Goal: Task Accomplishment & Management: Manage account settings

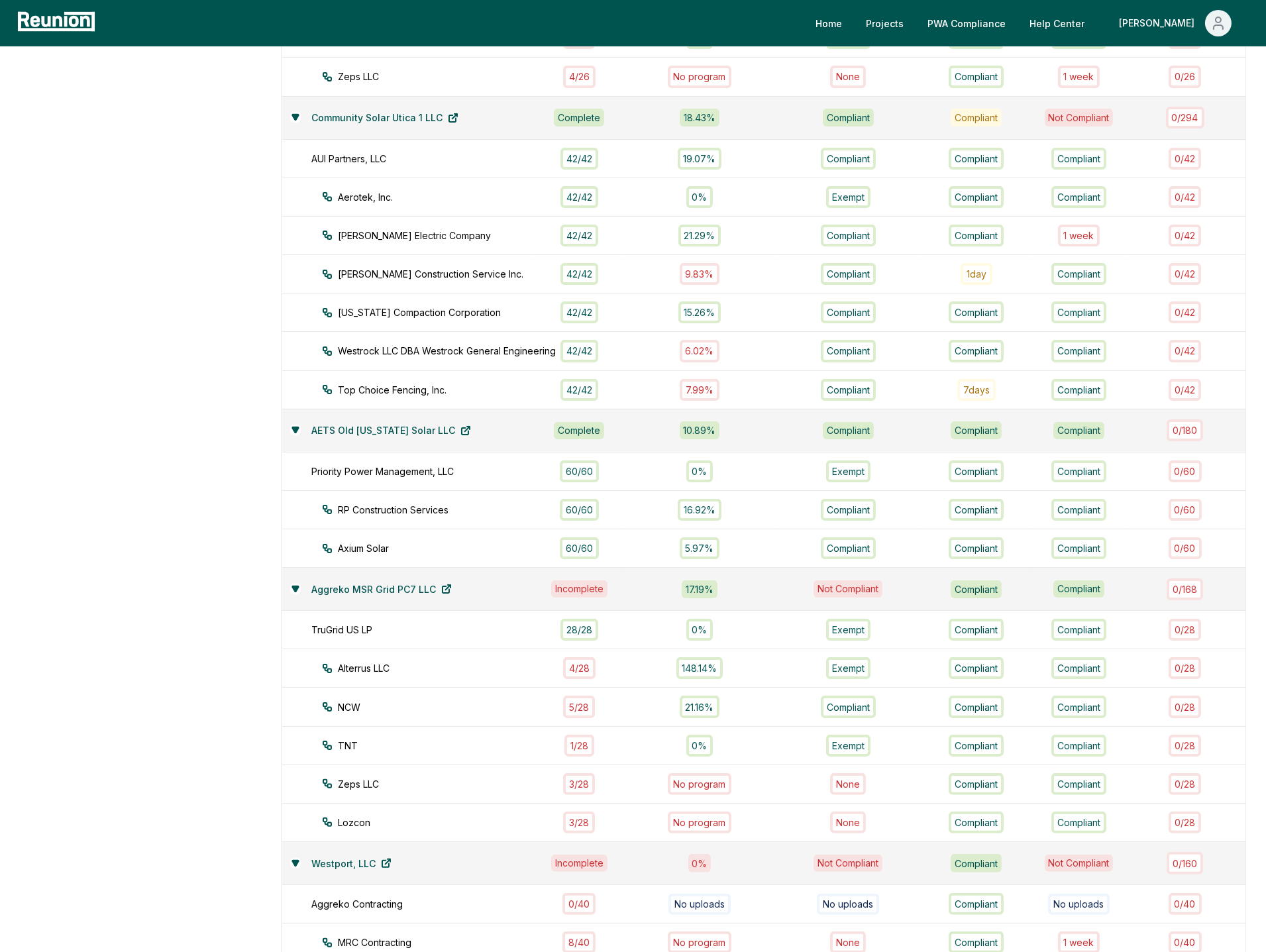
scroll to position [666, 0]
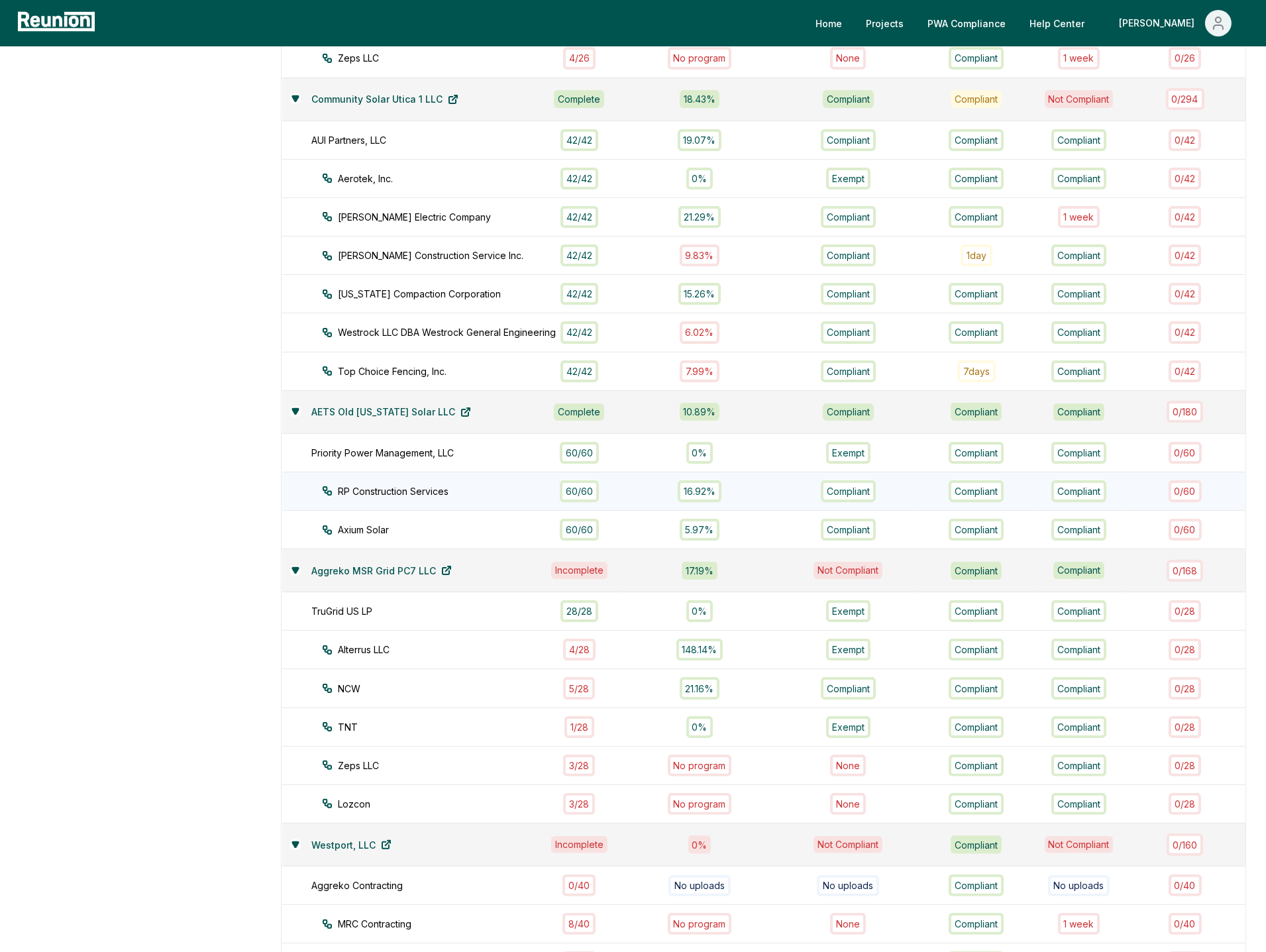
click at [502, 483] on td "RP Construction Services" at bounding box center [408, 491] width 253 height 39
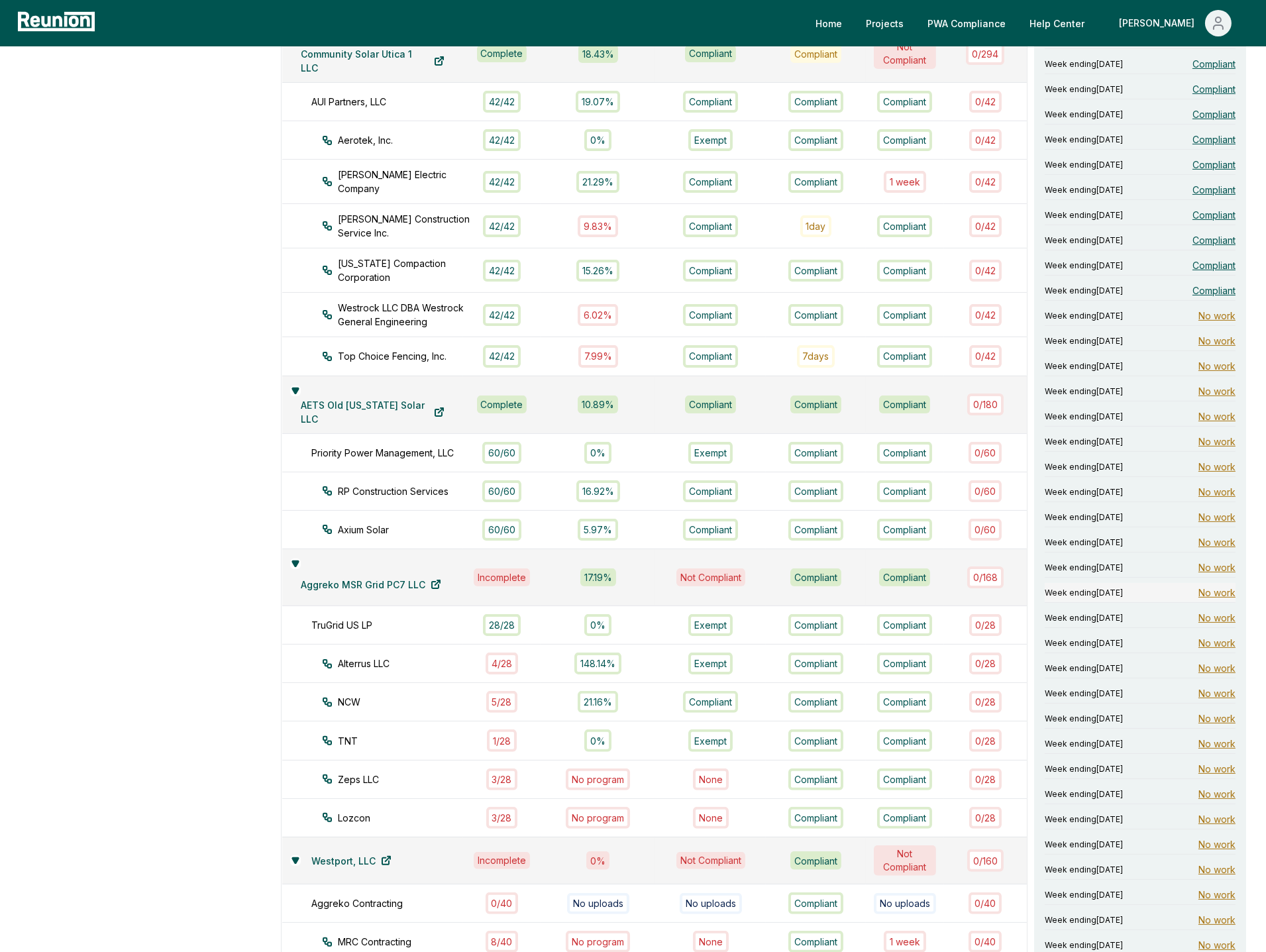
scroll to position [742, 0]
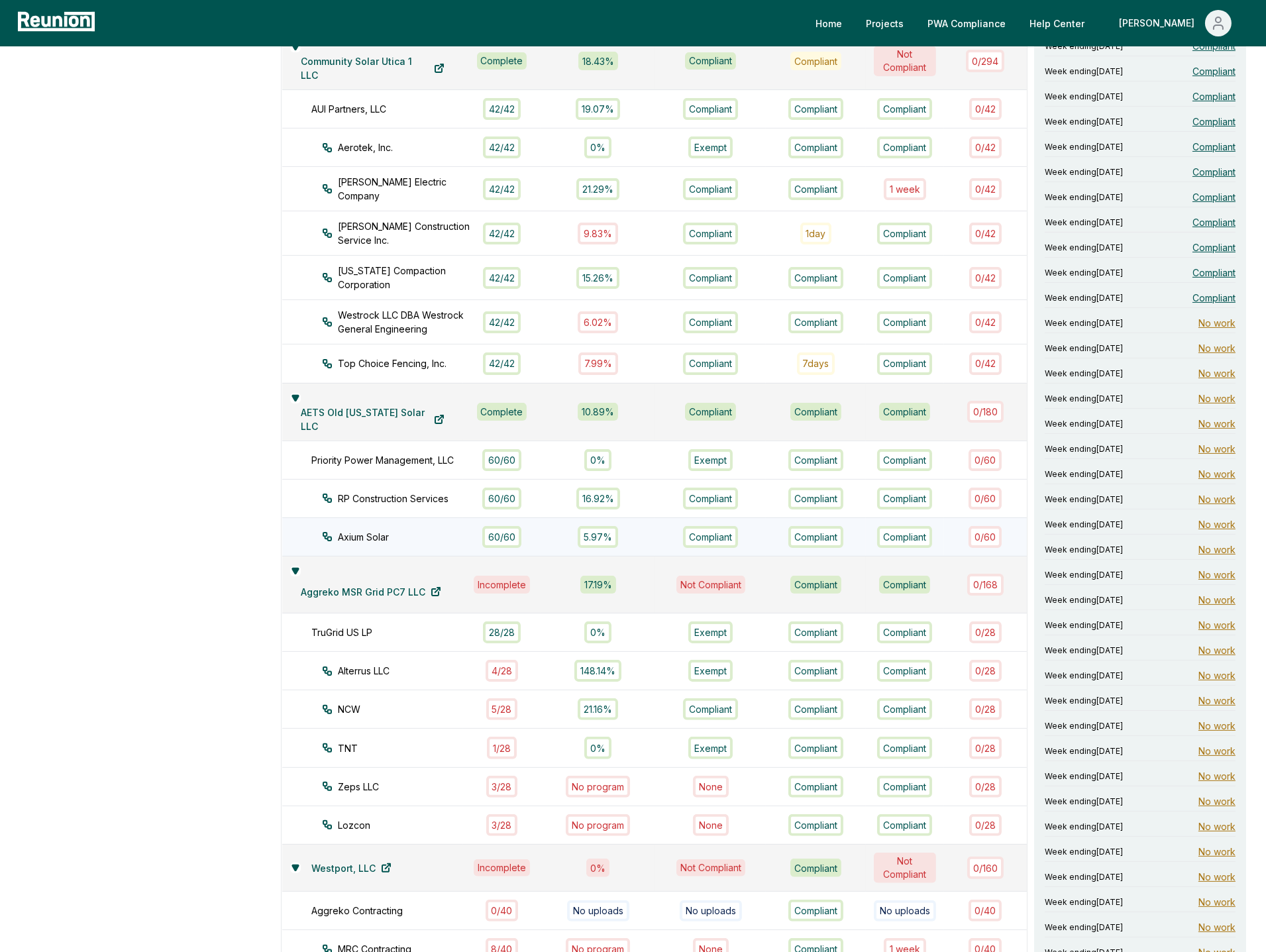
click at [413, 530] on div "Axium Solar" at bounding box center [405, 536] width 165 height 14
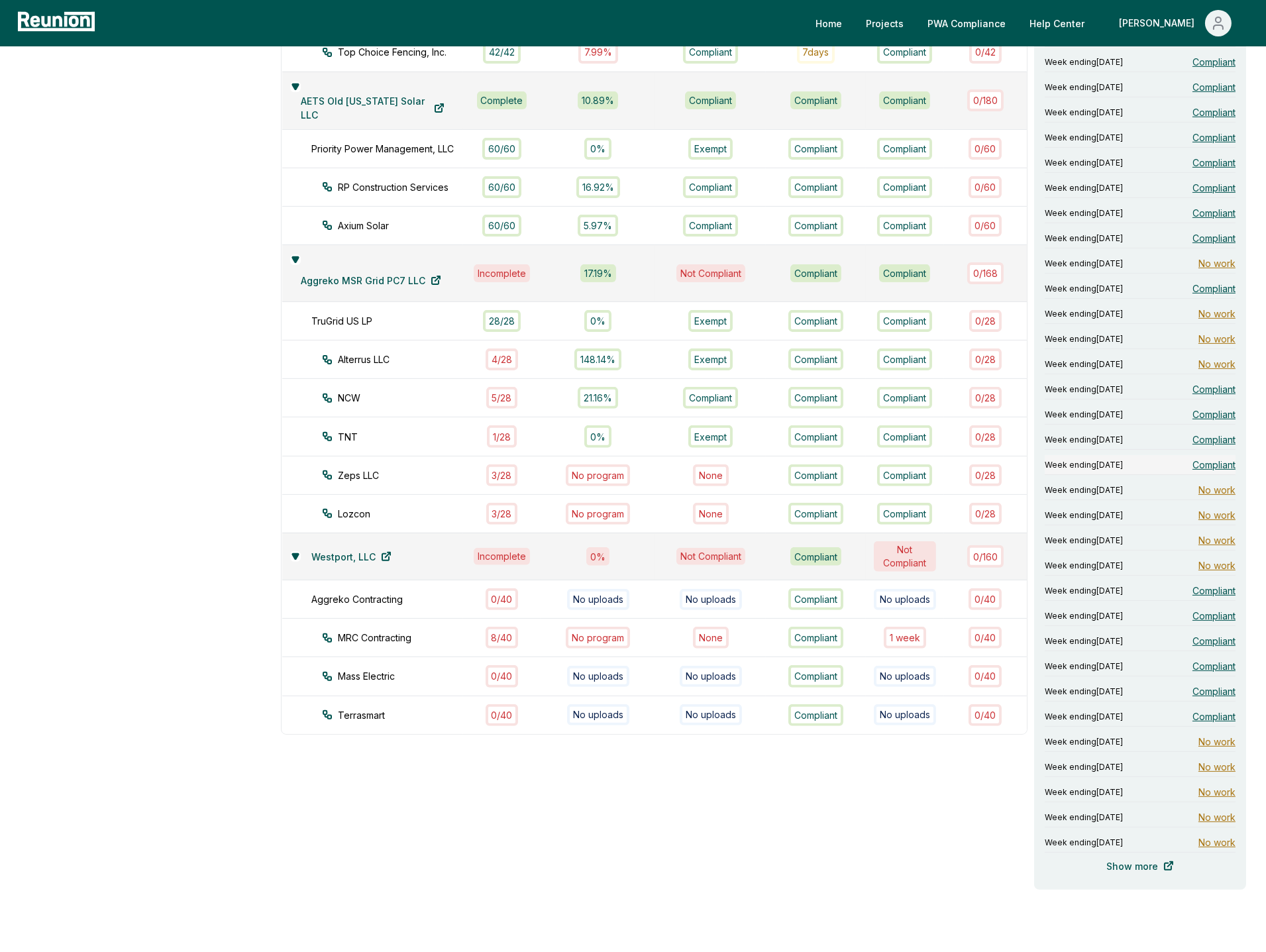
scroll to position [1100, 0]
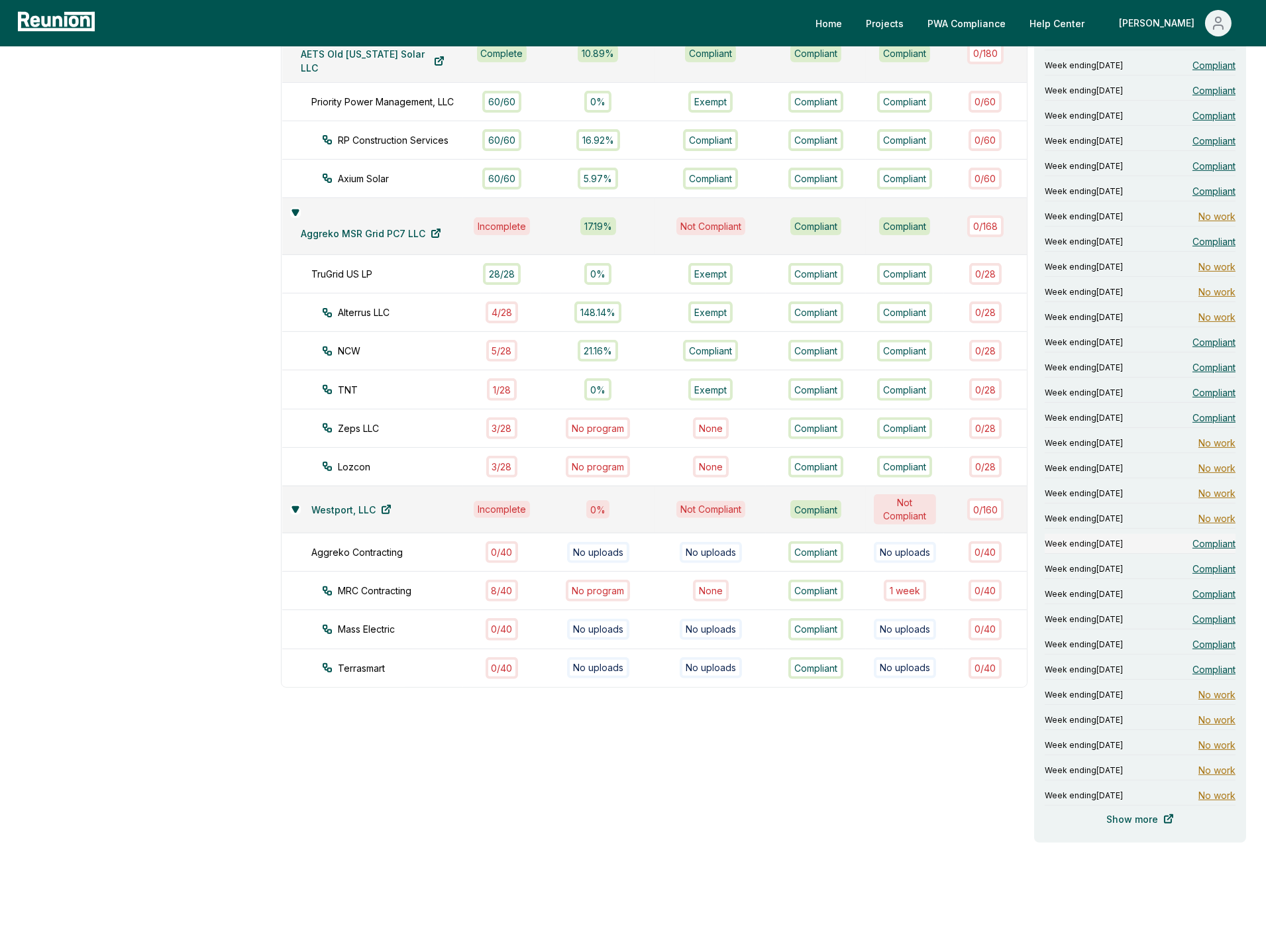
click at [1215, 536] on span "Compliant" at bounding box center [1213, 543] width 43 height 14
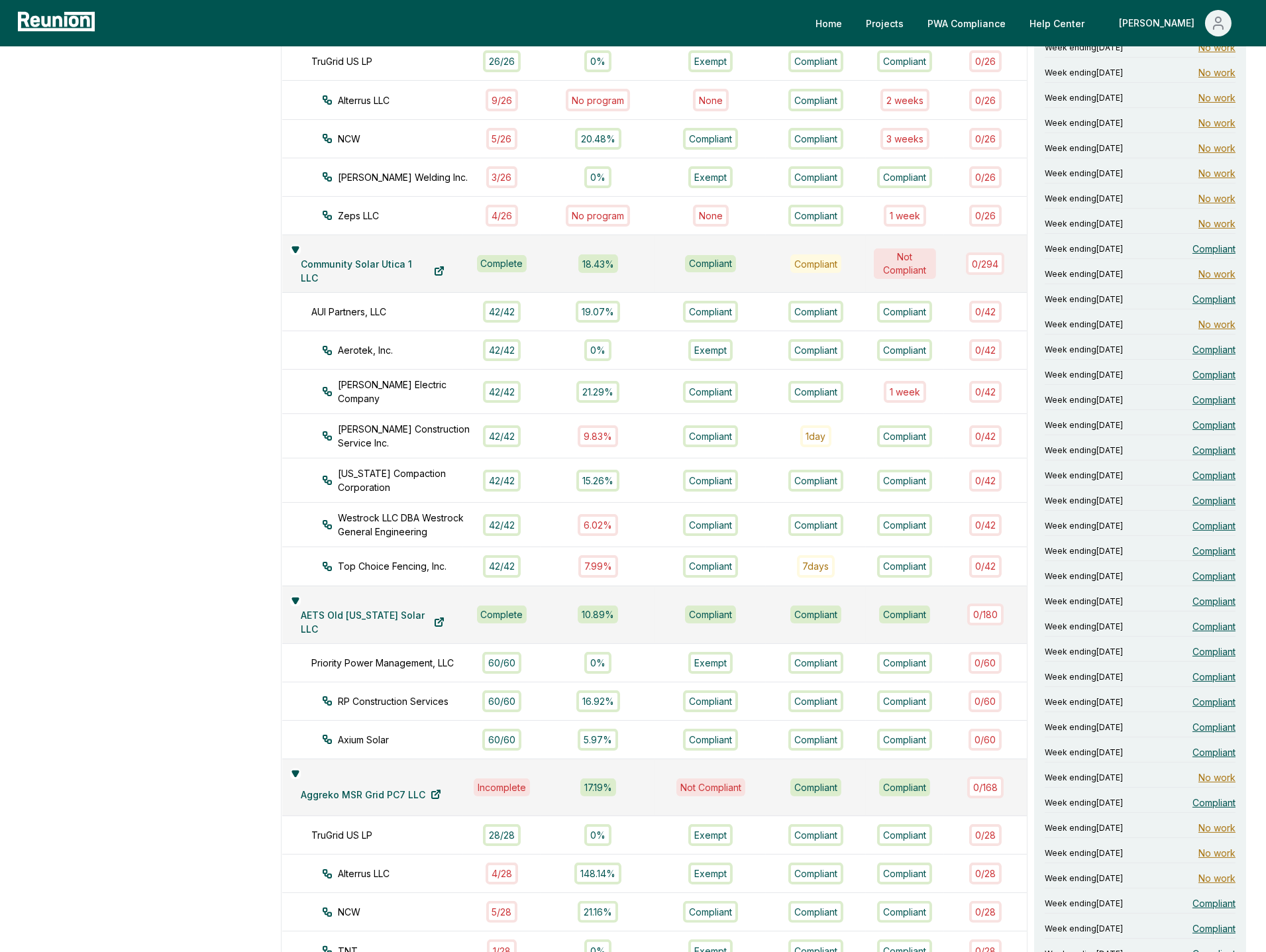
scroll to position [0, 0]
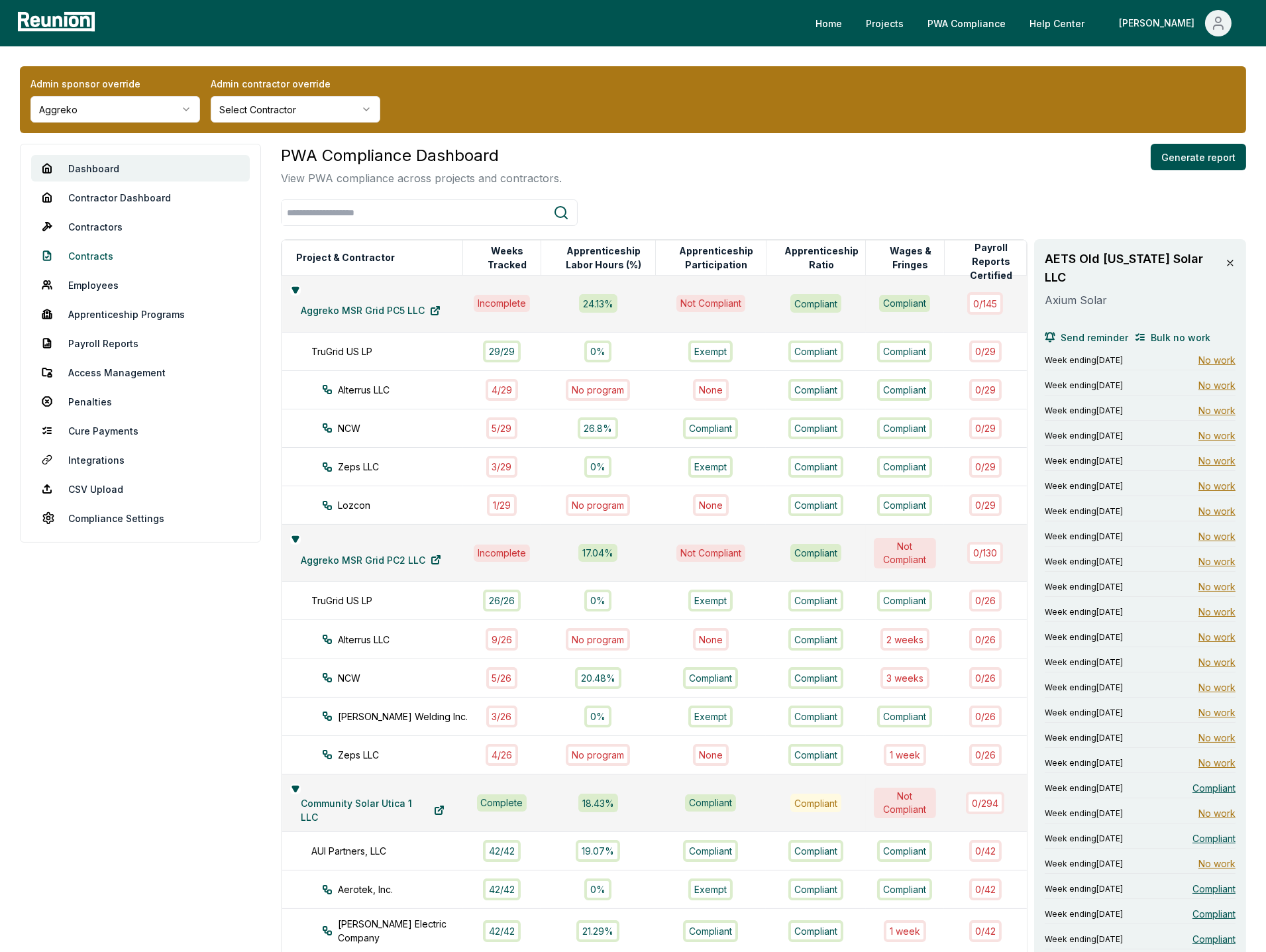
click at [96, 250] on link "Contracts" at bounding box center [140, 256] width 218 height 26
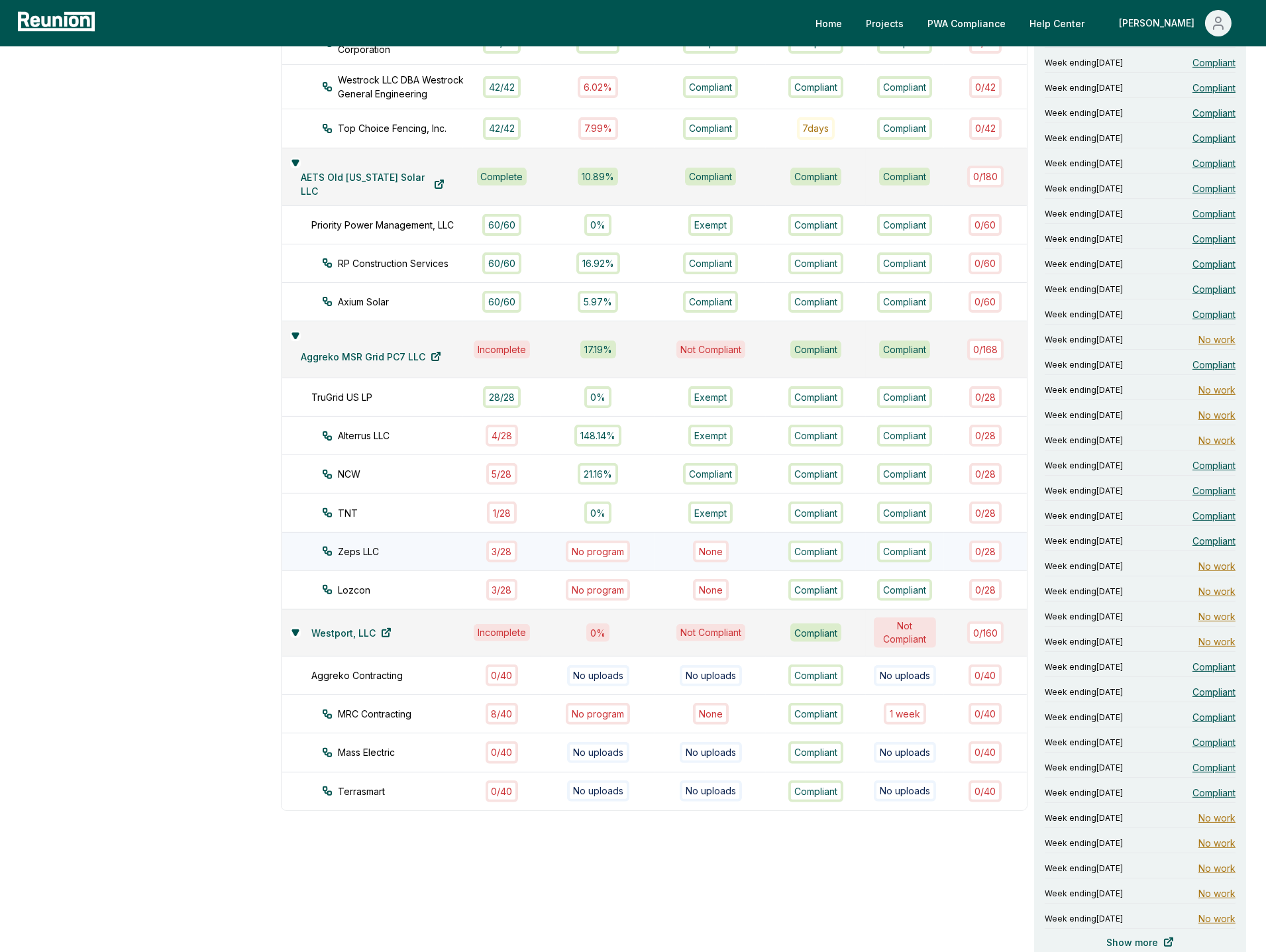
scroll to position [938, 0]
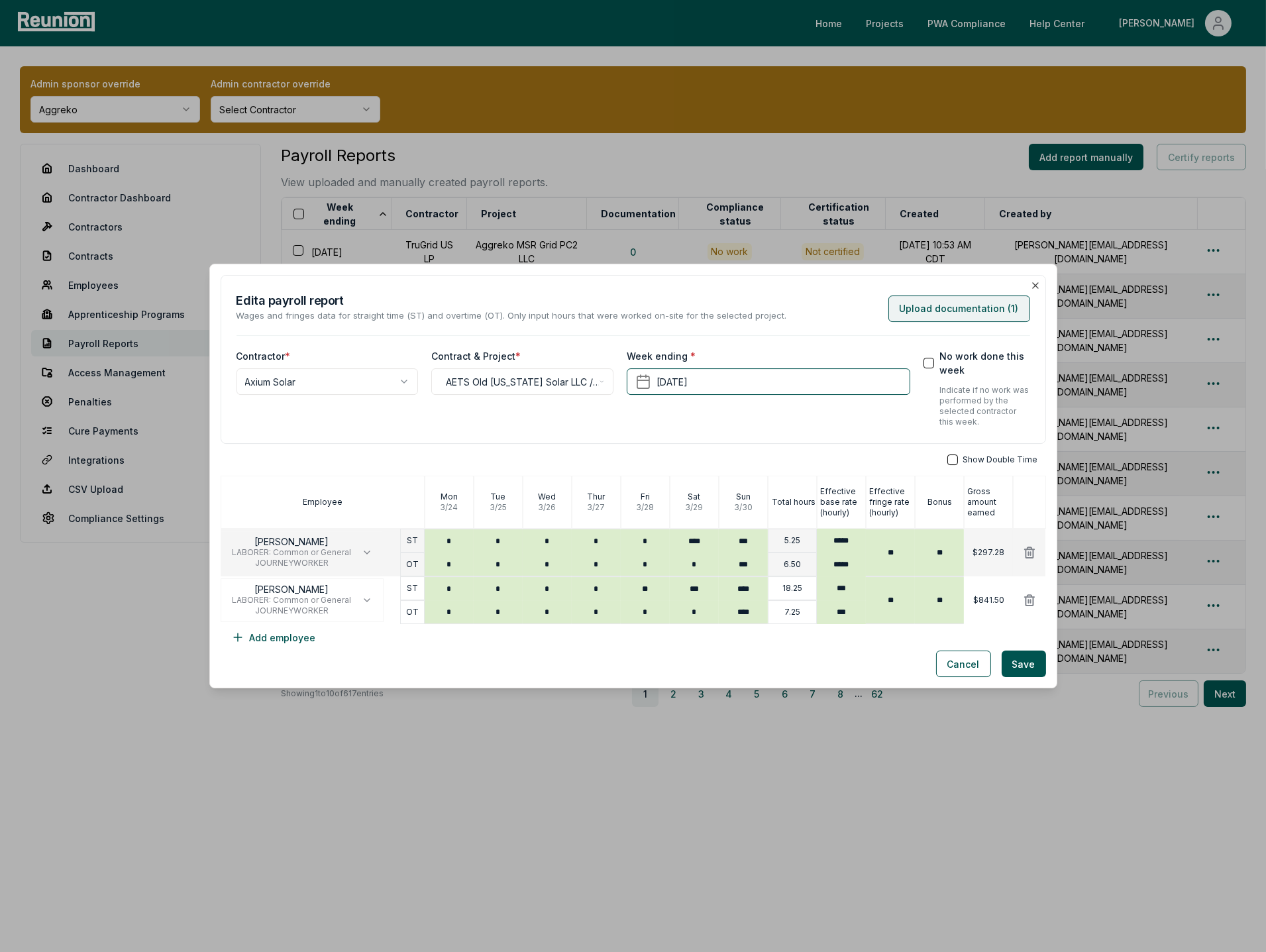
click at [982, 303] on button "Upload documentation ( 1 )" at bounding box center [959, 308] width 142 height 26
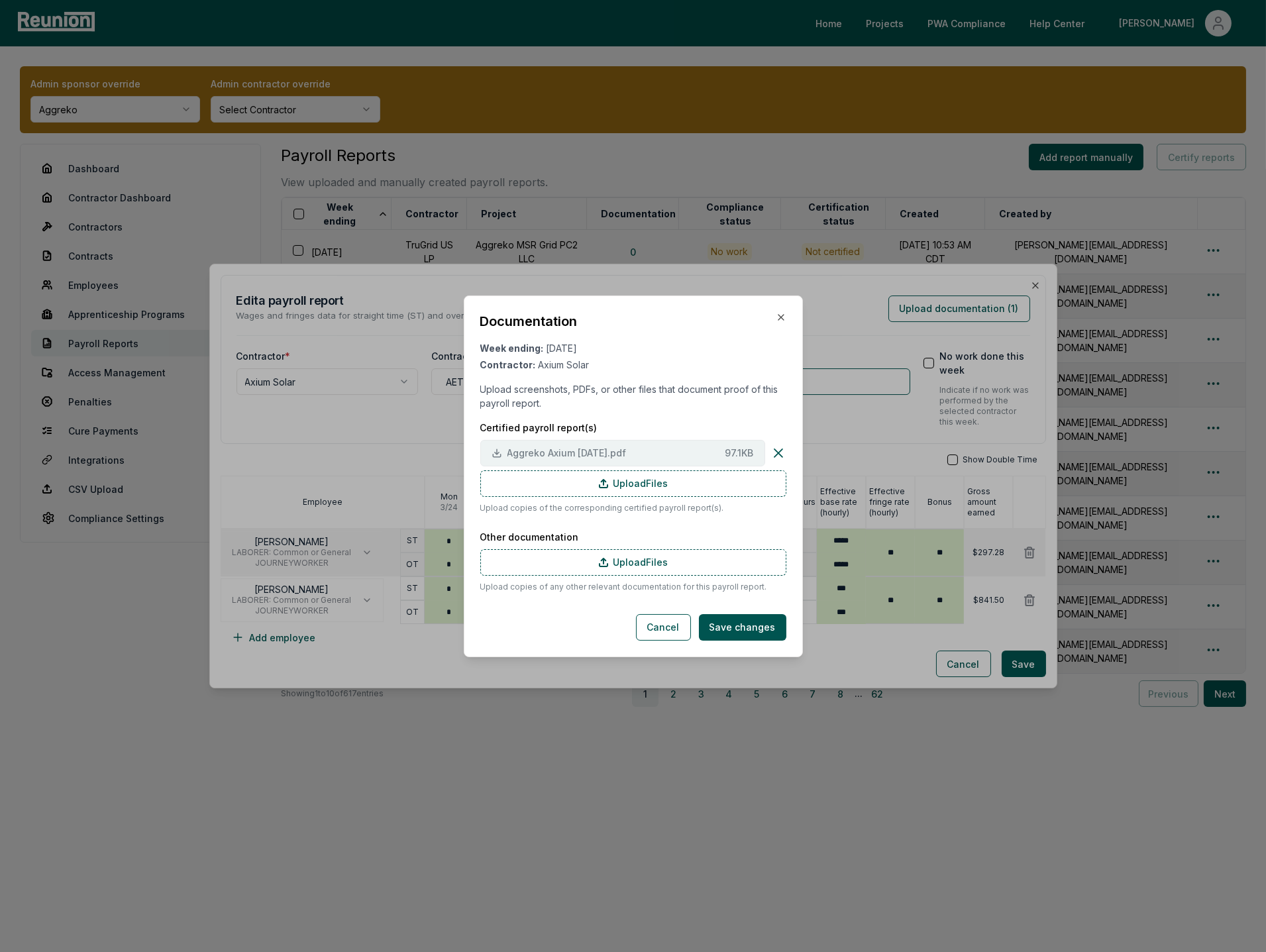
click at [646, 460] on span "Aggreko Axium 3.30.25.pdf" at bounding box center [614, 452] width 213 height 14
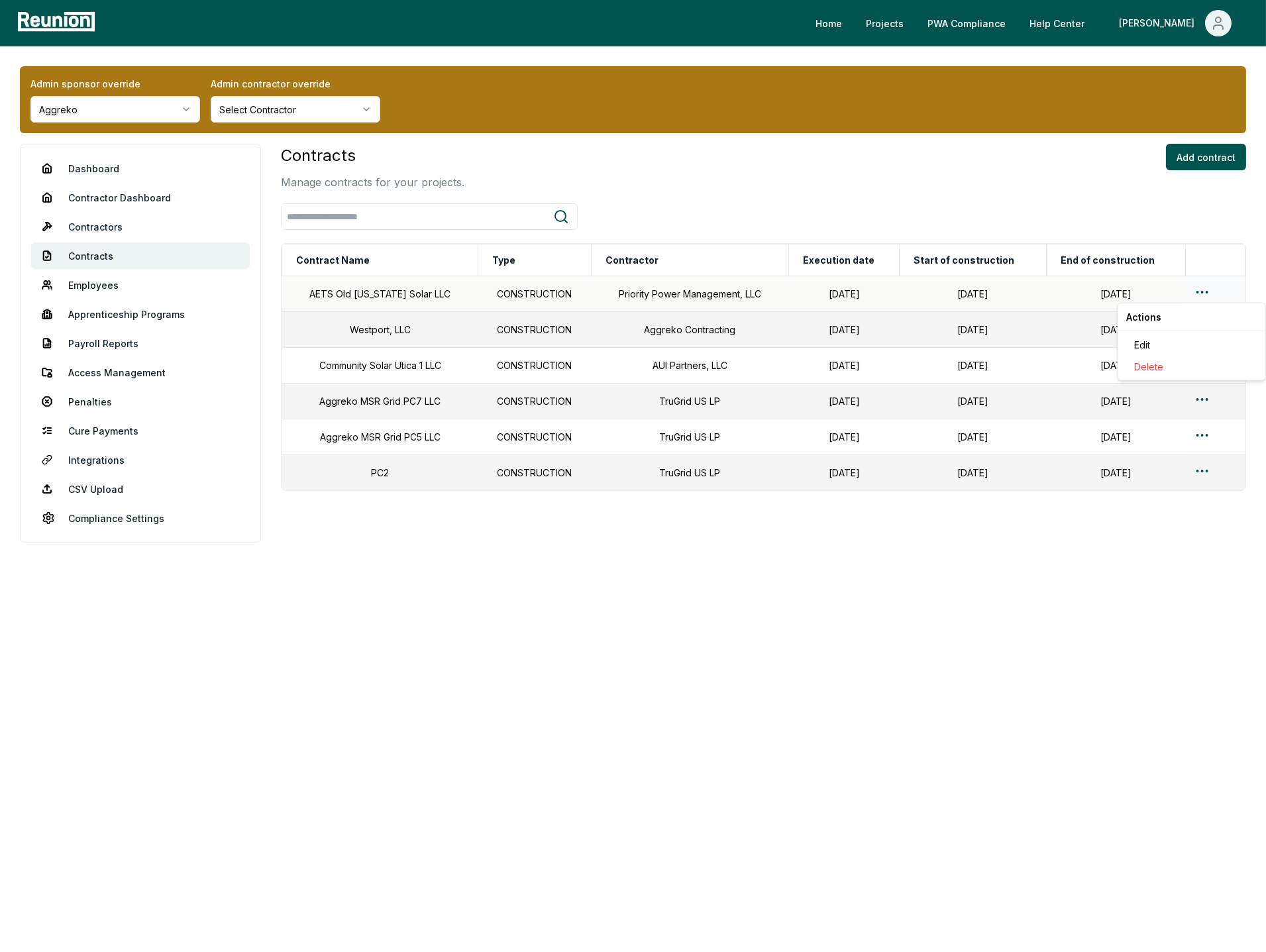
click at [1199, 293] on html "Please visit us on your desktop We're working on making our marketplace mobile-…" at bounding box center [633, 476] width 1266 height 952
click at [1157, 343] on div "Edit" at bounding box center [1191, 345] width 126 height 22
